Goal: Subscribe to service/newsletter

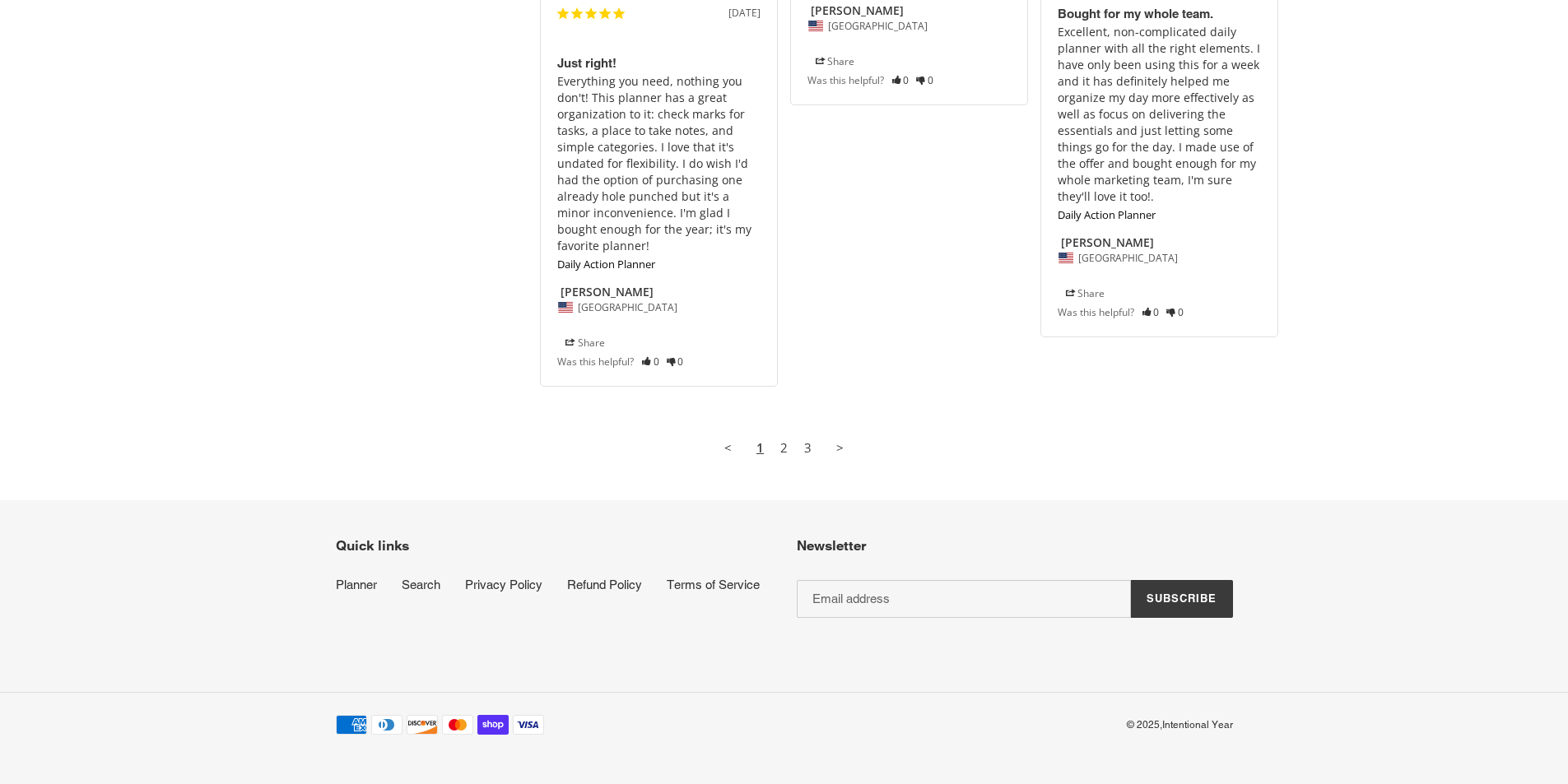
scroll to position [2734, 0]
click at [948, 604] on input "Email address" at bounding box center [964, 594] width 335 height 37
type input "ron@demand.io"
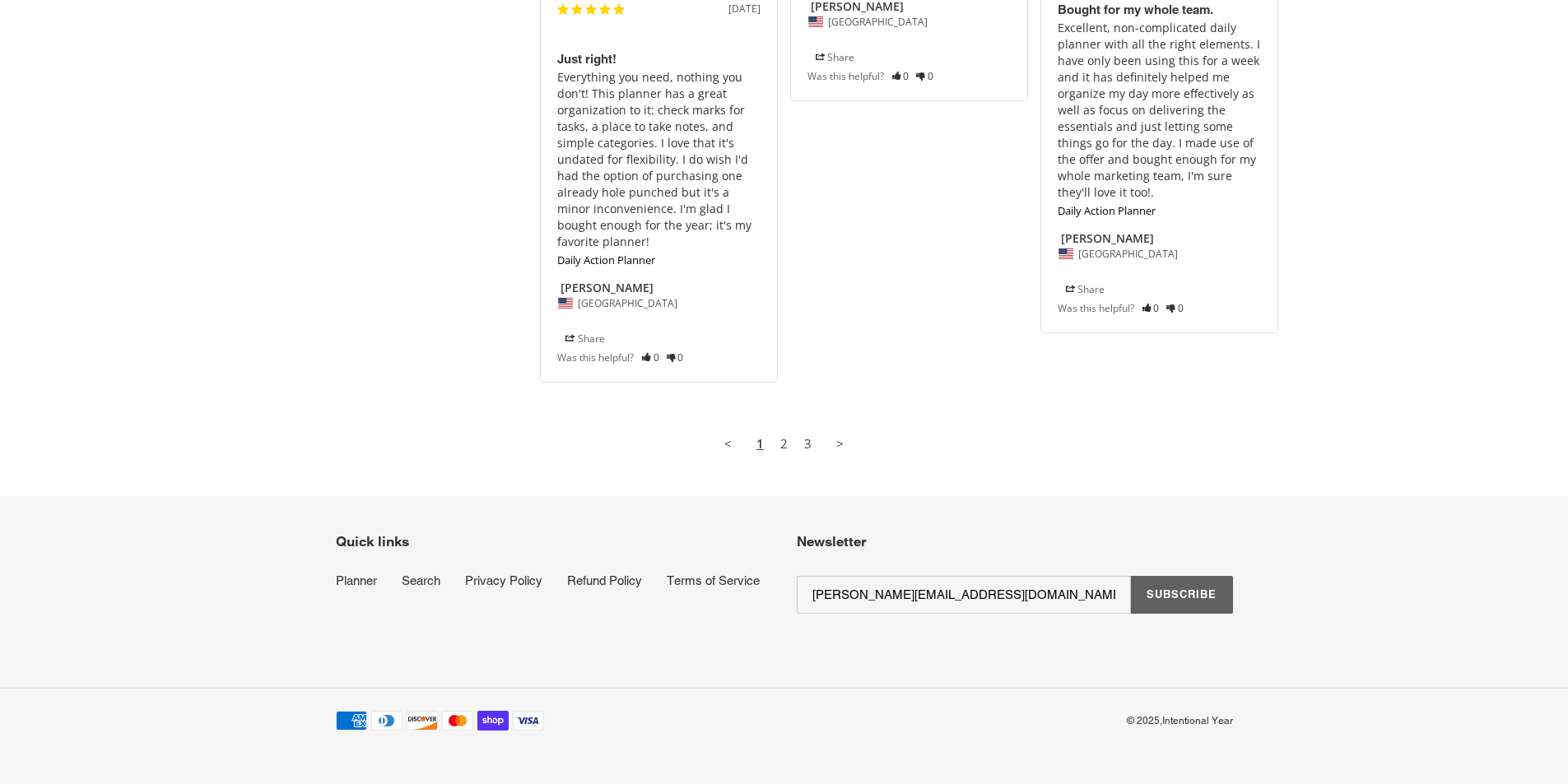
click at [1159, 605] on button "Subscribe" at bounding box center [1181, 594] width 101 height 37
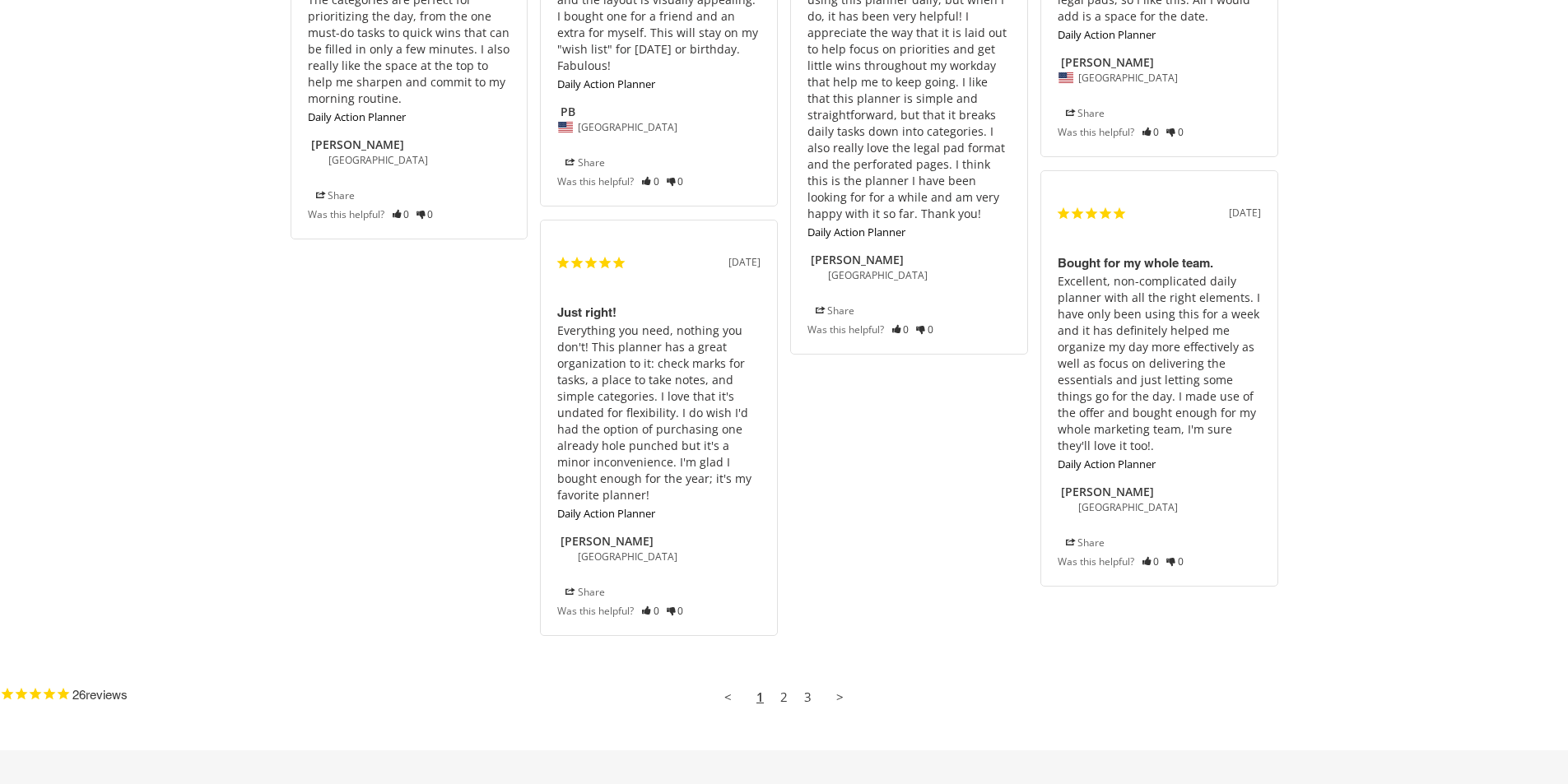
scroll to position [2794, 0]
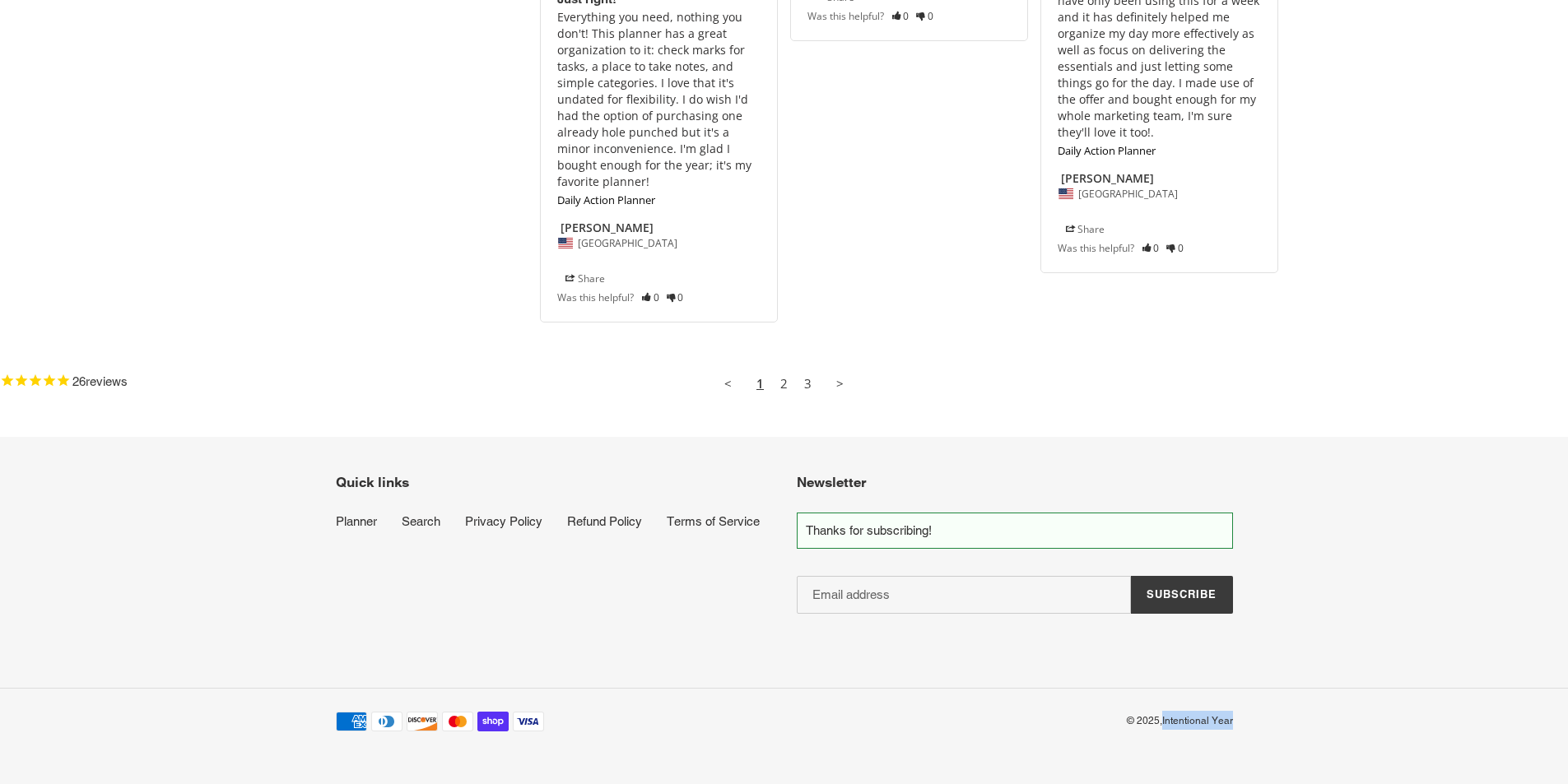
drag, startPoint x: 1164, startPoint y: 707, endPoint x: 1234, endPoint y: 719, distance: 71.0
click at [1234, 719] on div "Payment methods American Express Diners Club Discover Mastercard Shop Pay Visa …" at bounding box center [784, 730] width 988 height 51
copy link "Intentional Year"
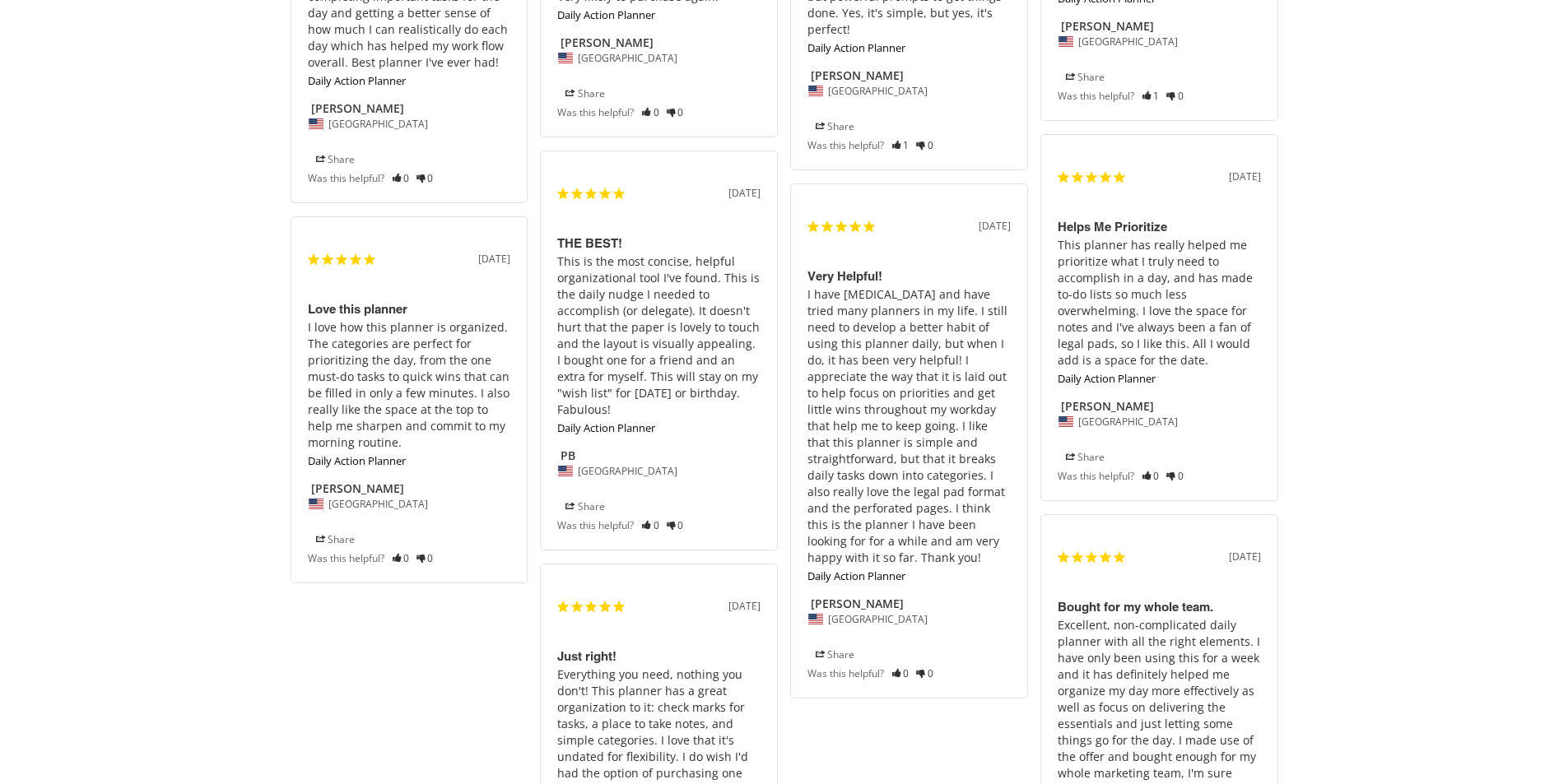
scroll to position [2734, 0]
